Goal: Information Seeking & Learning: Learn about a topic

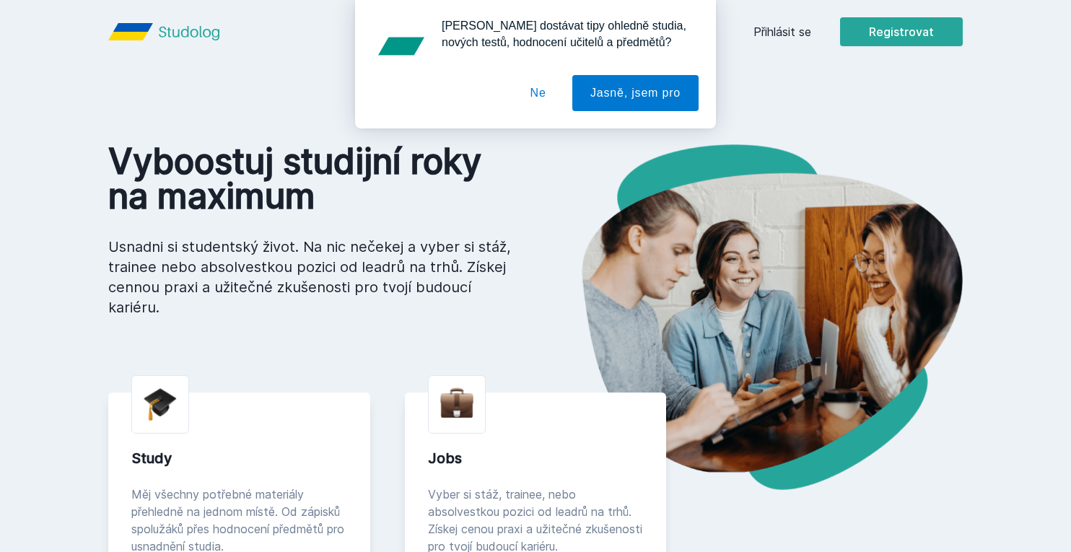
click at [544, 93] on button "Ne" at bounding box center [538, 93] width 52 height 36
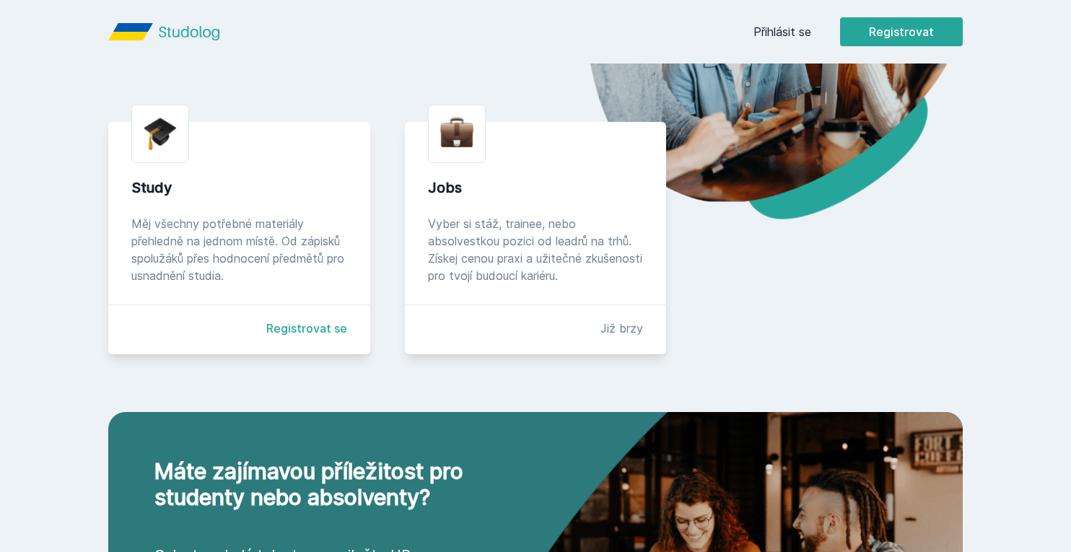
scroll to position [271, 0]
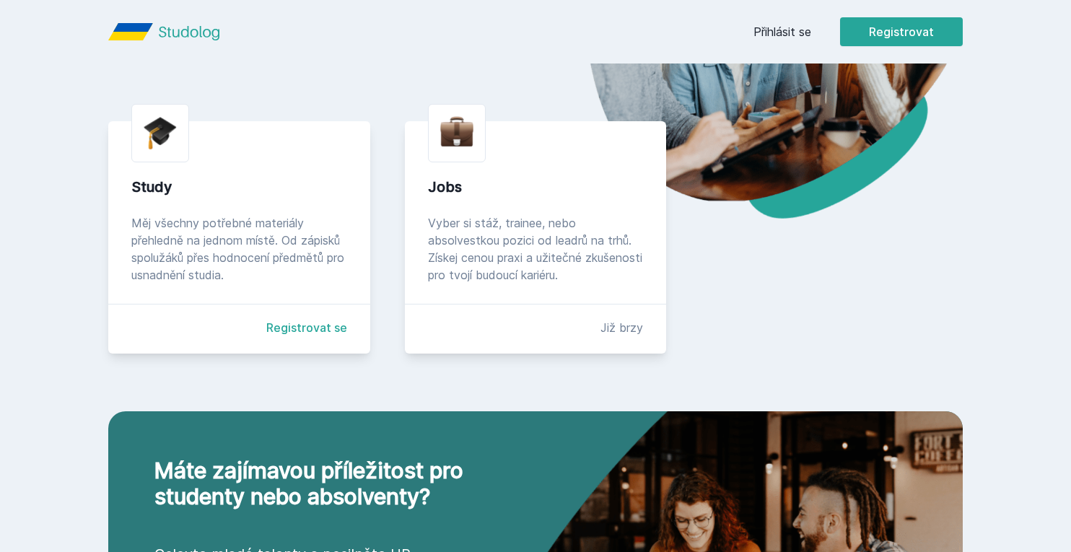
click at [302, 325] on link "Registrovat se" at bounding box center [306, 327] width 81 height 17
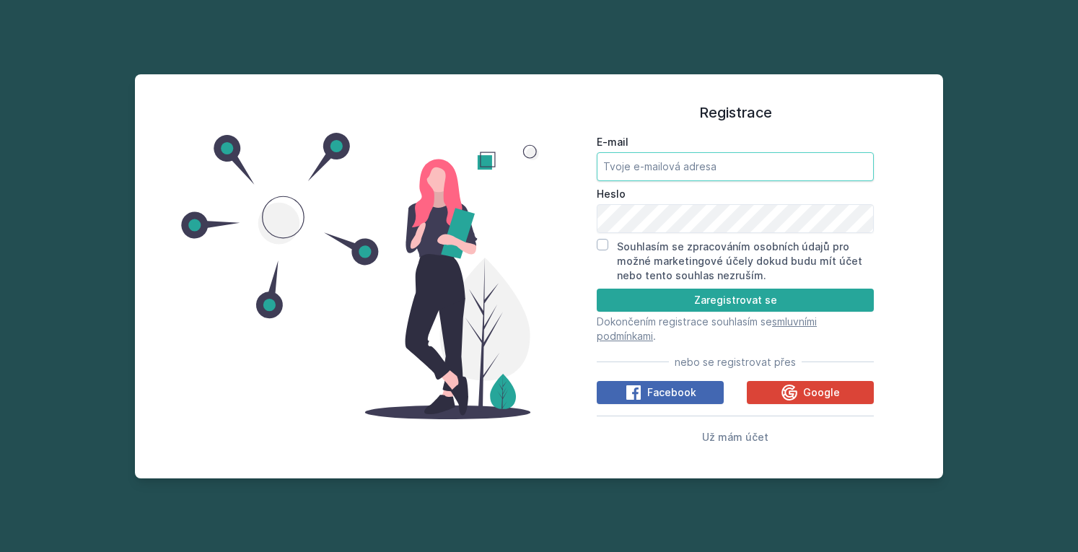
click at [646, 157] on input "E-mail" at bounding box center [735, 166] width 277 height 29
click at [798, 396] on icon at bounding box center [789, 392] width 17 height 17
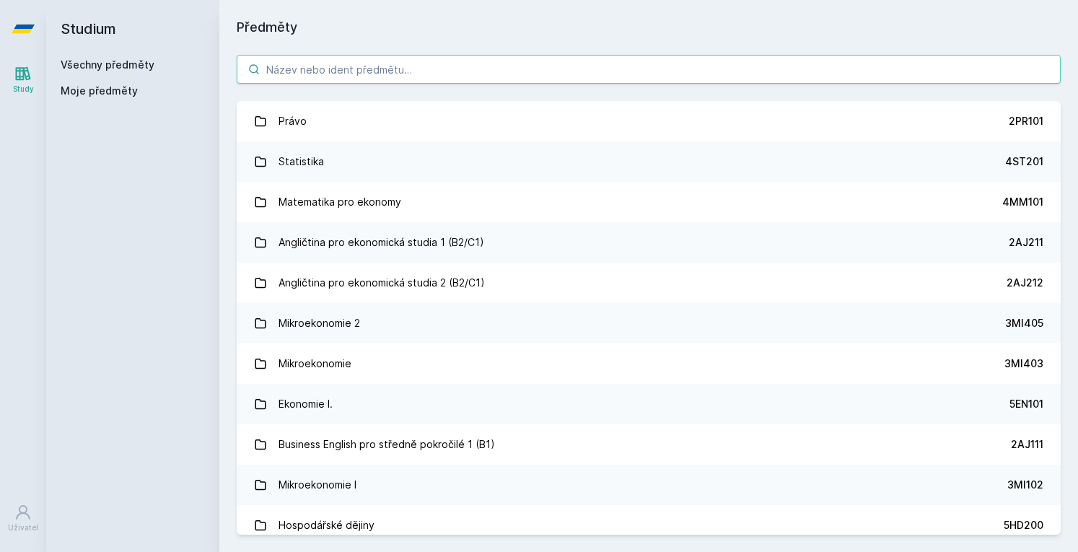
click at [652, 57] on input "search" at bounding box center [649, 69] width 824 height 29
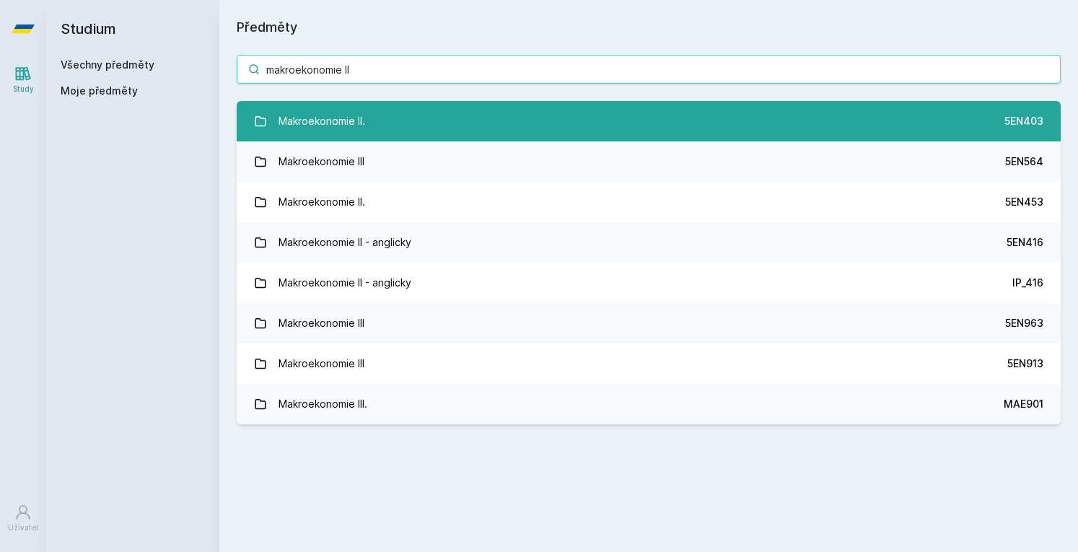
type input "makroekonomie II"
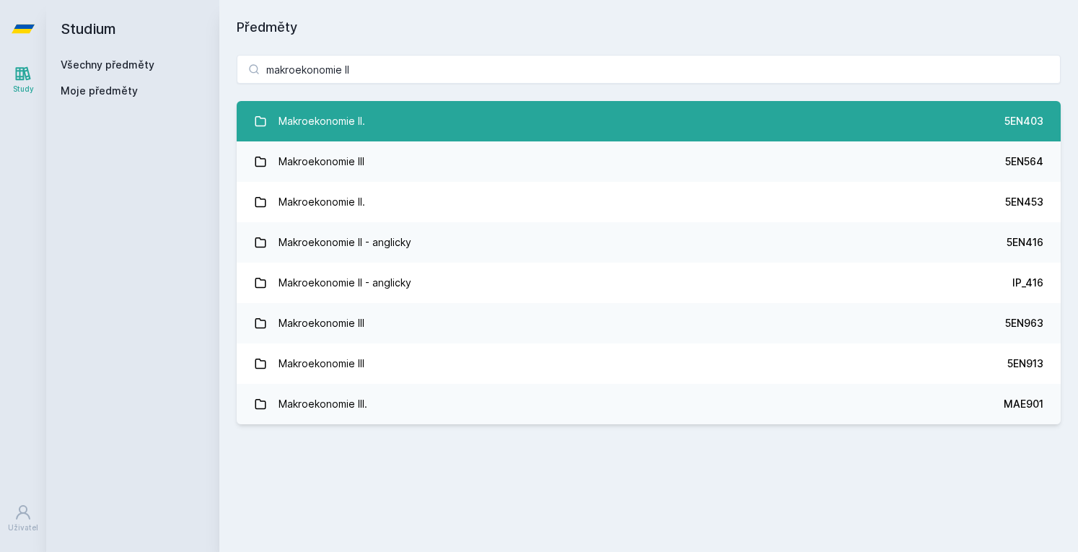
click at [556, 127] on link "Makroekonomie II. 5EN403" at bounding box center [649, 121] width 824 height 40
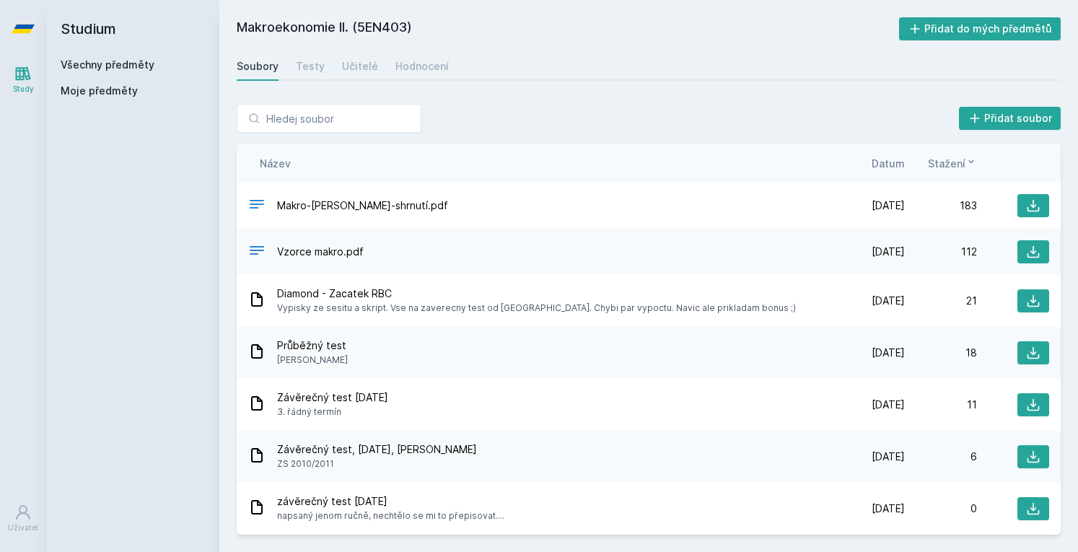
click at [898, 162] on span "Datum" at bounding box center [888, 163] width 33 height 15
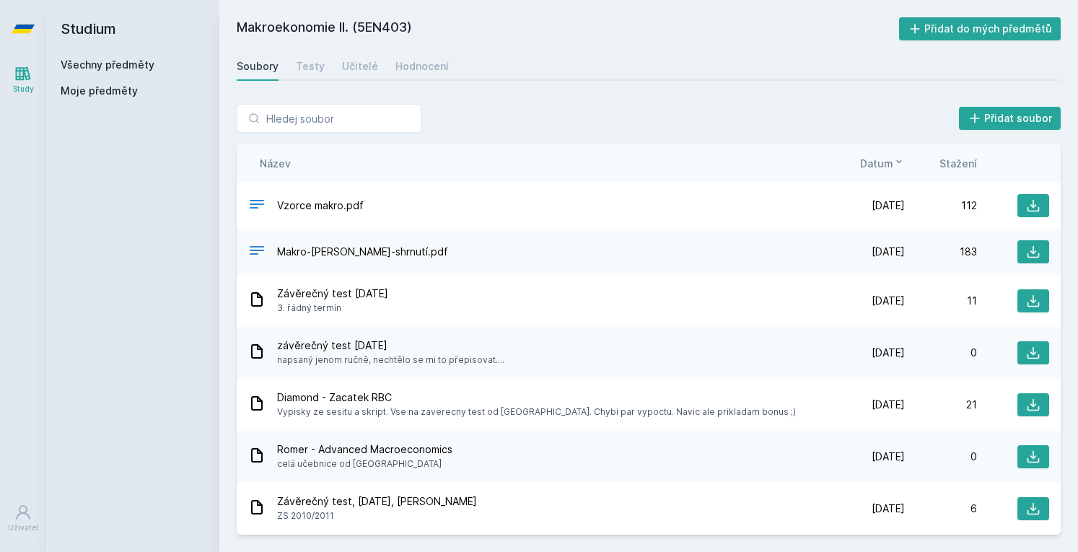
click at [898, 162] on icon at bounding box center [899, 161] width 5 height 3
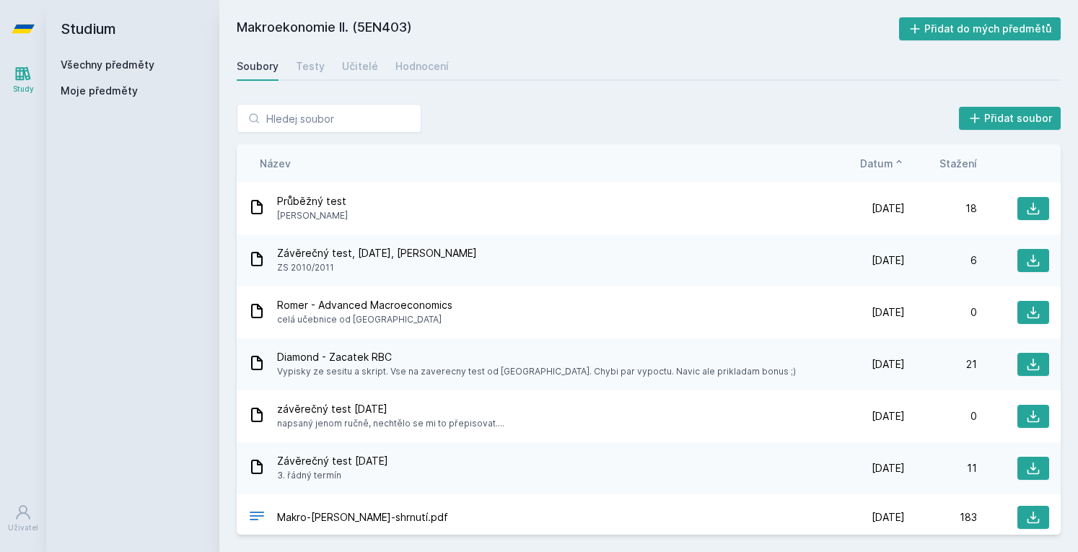
click at [898, 162] on icon at bounding box center [899, 161] width 5 height 3
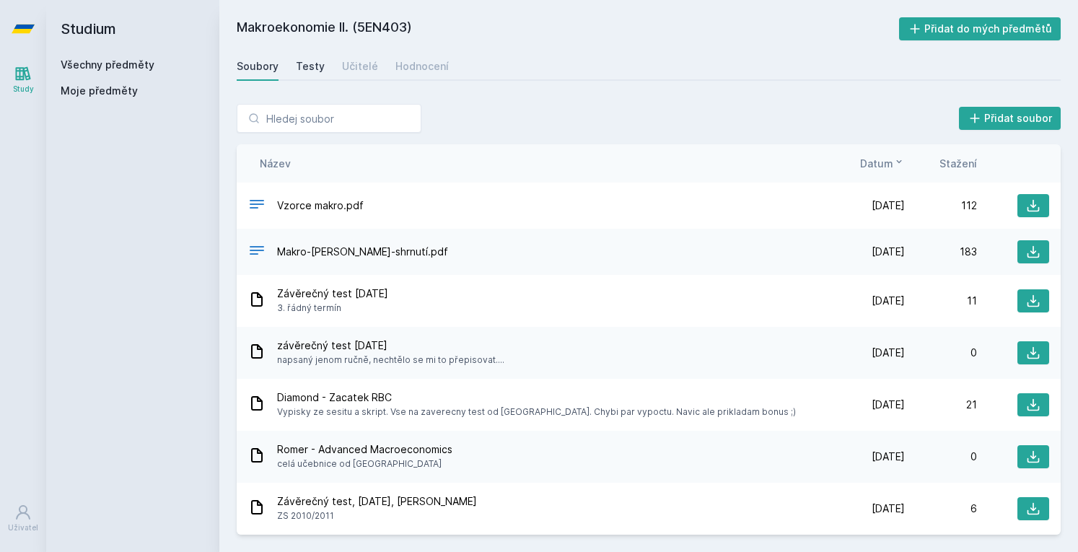
click at [303, 73] on div "Testy" at bounding box center [310, 66] width 29 height 14
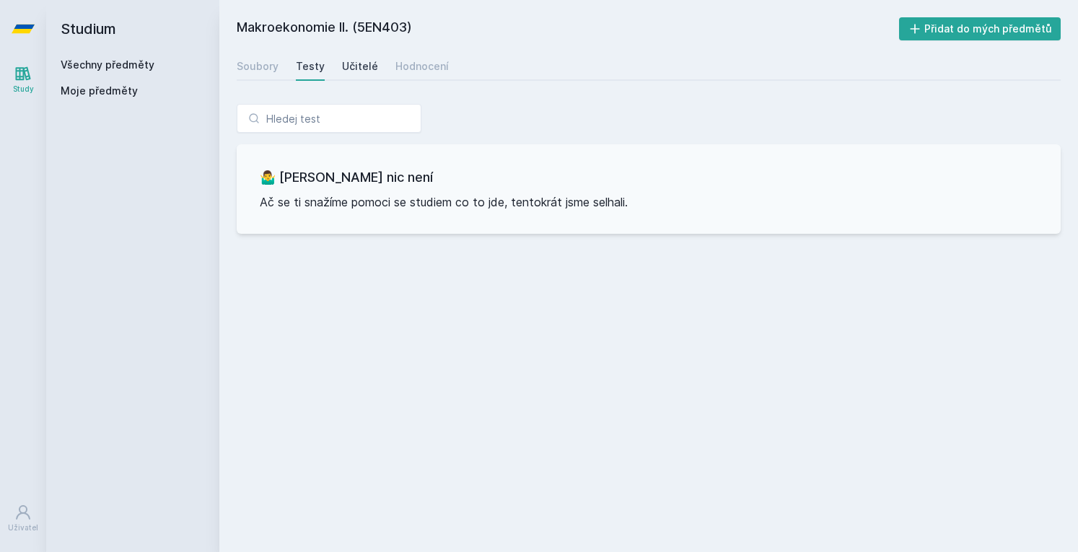
click at [351, 69] on div "Učitelé" at bounding box center [360, 66] width 36 height 14
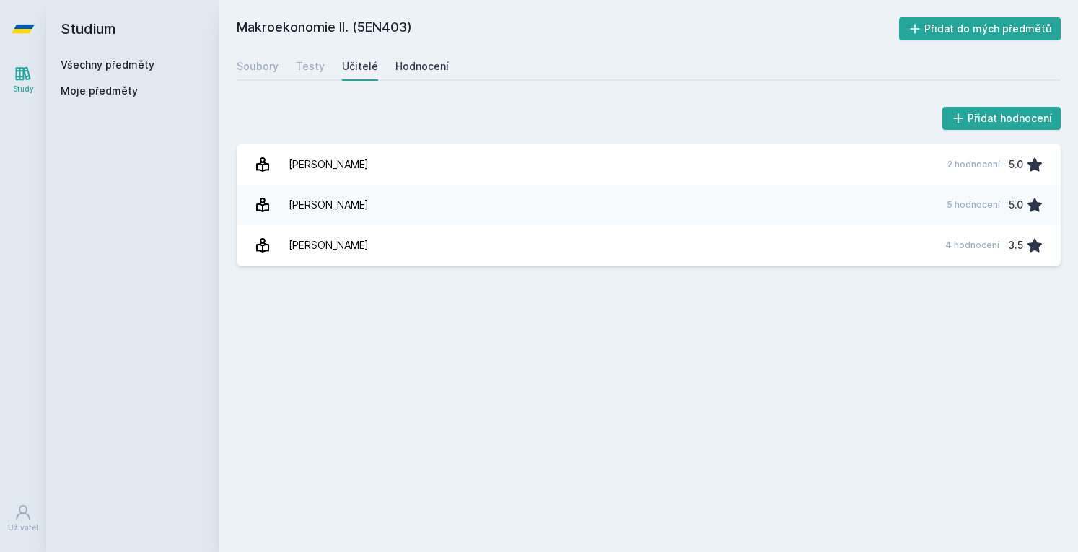
click at [409, 66] on div "Hodnocení" at bounding box center [421, 66] width 53 height 14
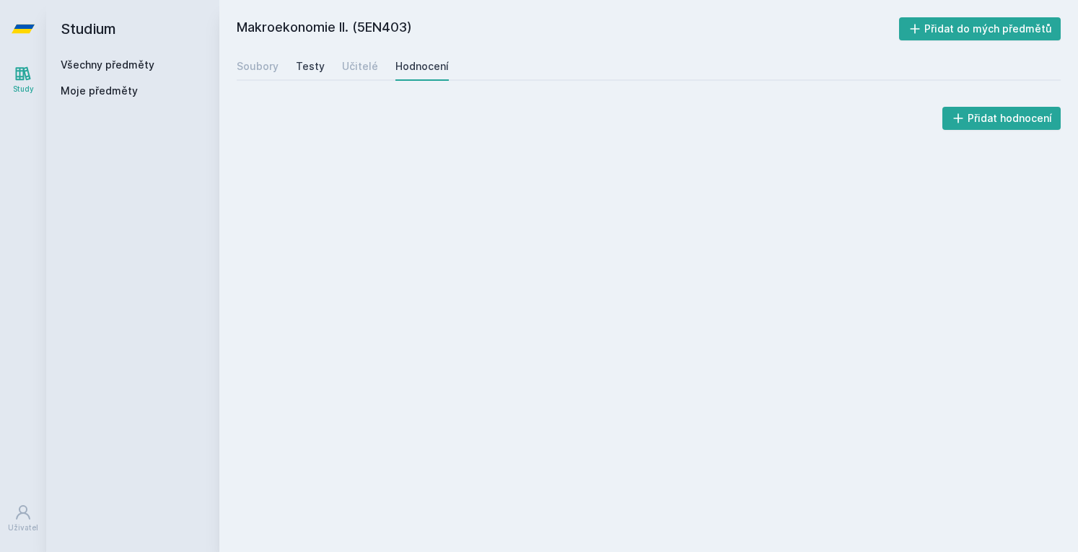
click at [296, 71] on div "Testy" at bounding box center [310, 66] width 29 height 14
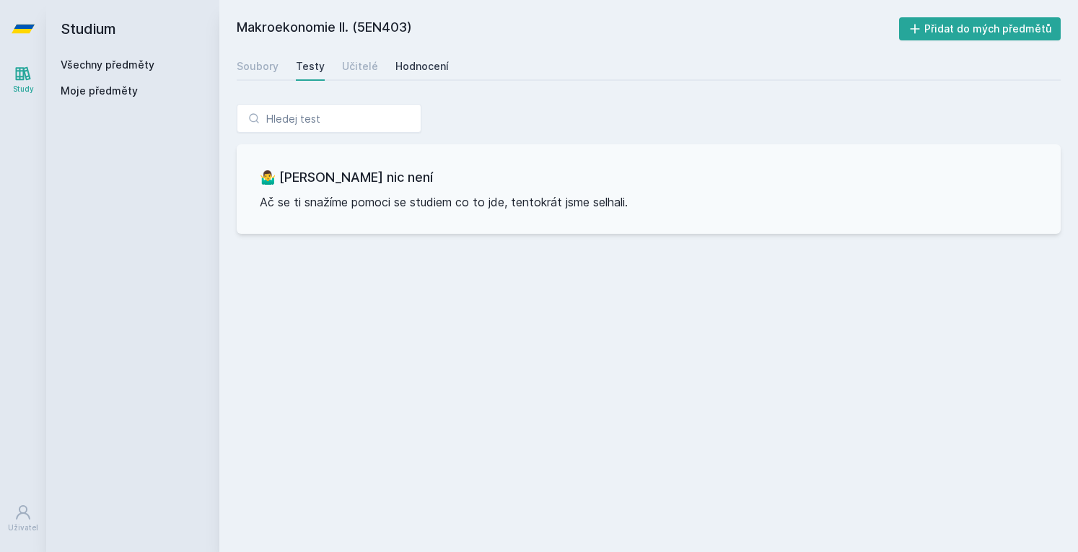
click at [395, 64] on div "Hodnocení" at bounding box center [421, 66] width 53 height 14
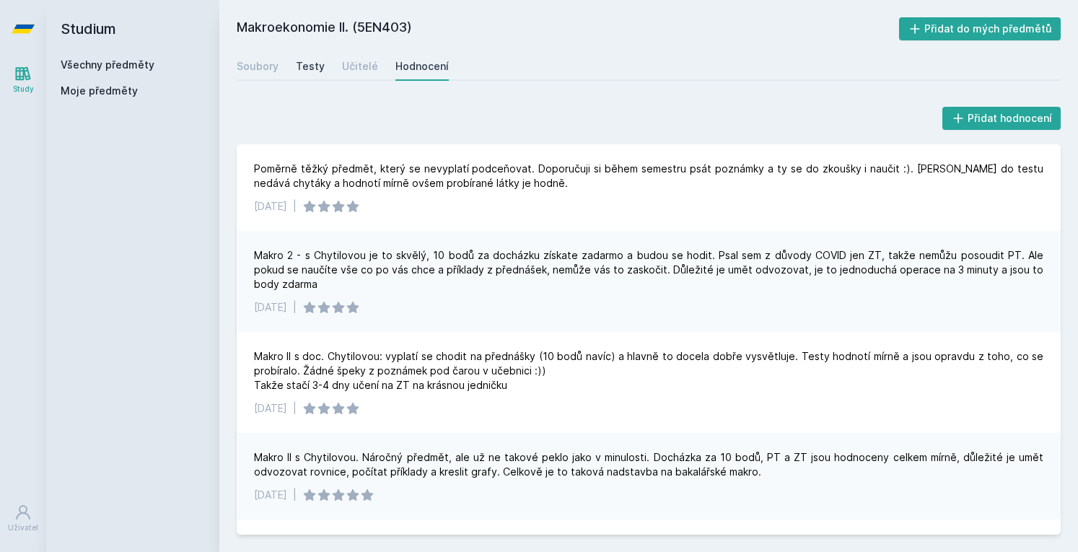
click at [303, 72] on div "Testy" at bounding box center [310, 66] width 29 height 14
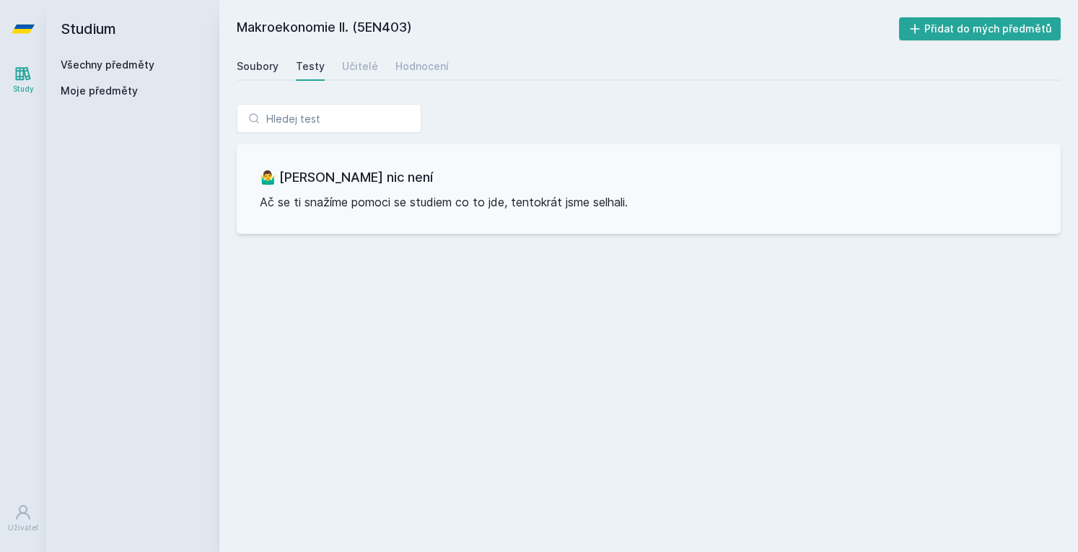
click at [266, 66] on div "Soubory" at bounding box center [258, 66] width 42 height 14
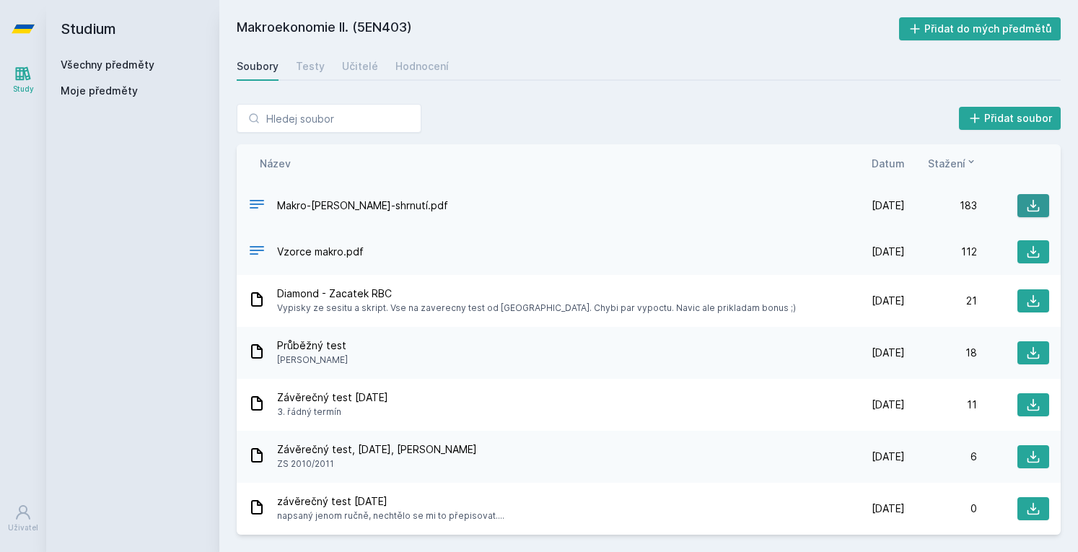
click at [1032, 207] on icon at bounding box center [1034, 206] width 12 height 12
